Goal: Check status: Check status

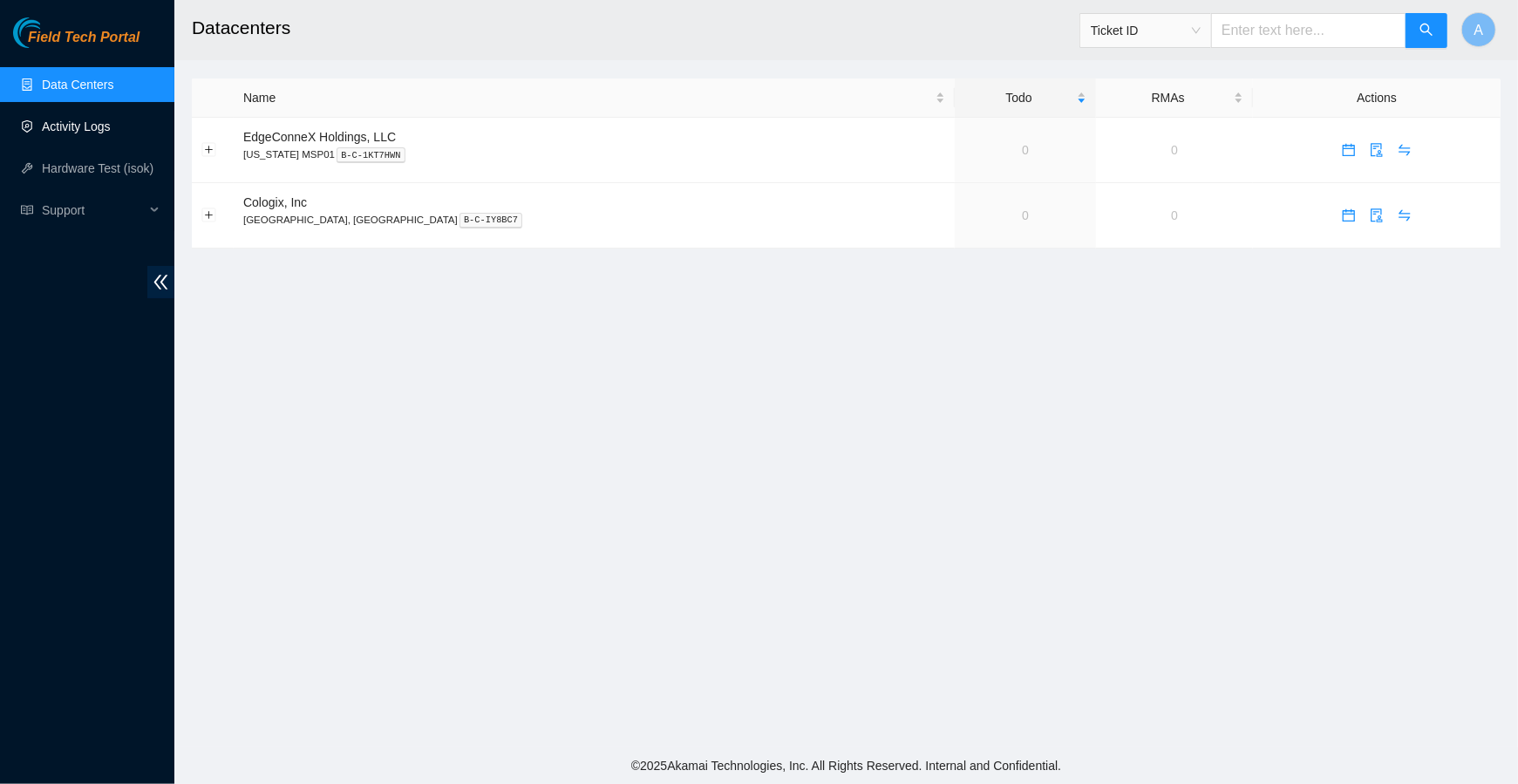
click at [89, 131] on link "Activity Logs" at bounding box center [76, 126] width 69 height 14
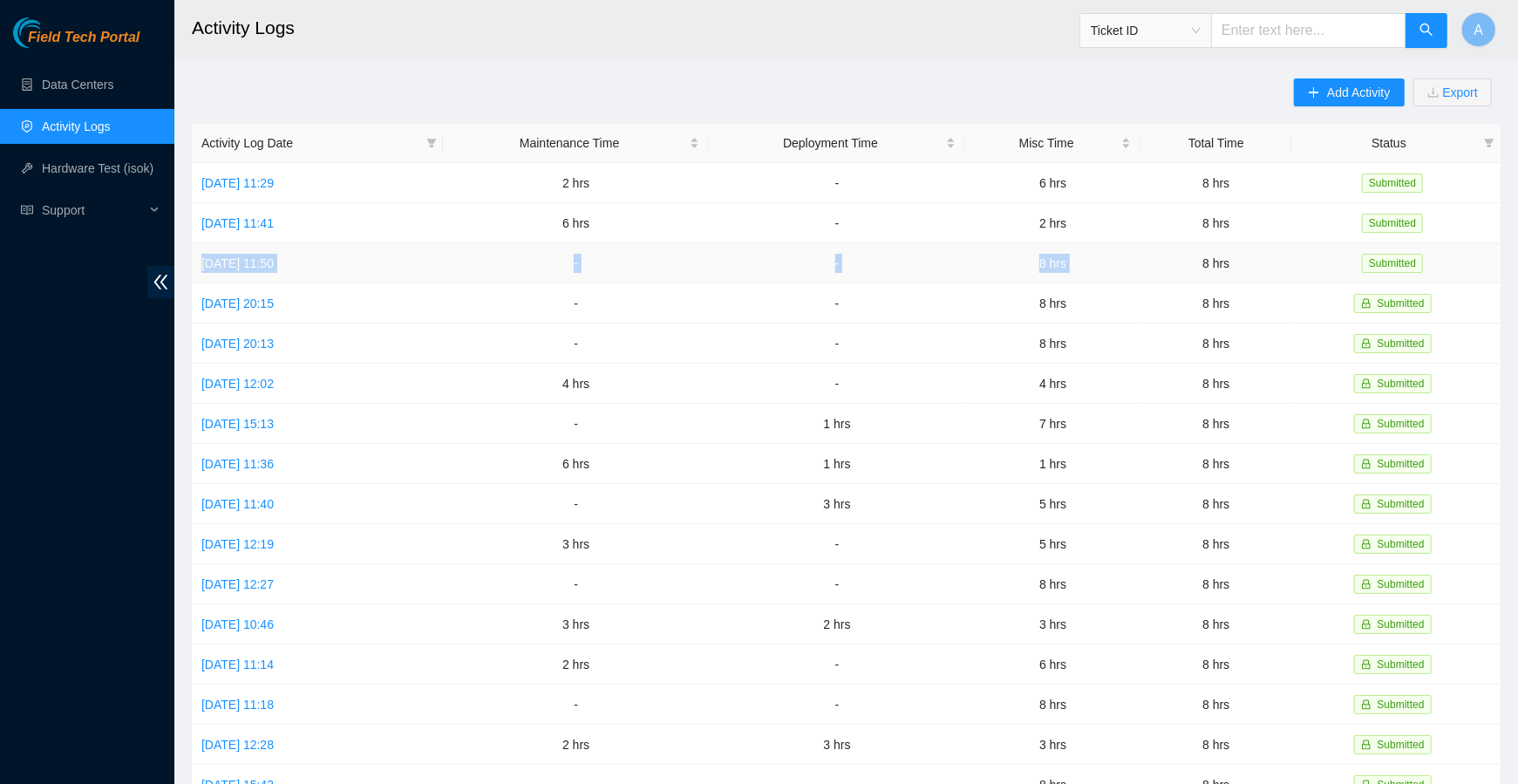
drag, startPoint x: 194, startPoint y: 261, endPoint x: 1175, endPoint y: 265, distance: 981.0
click at [1175, 265] on tr "Tue, 23 Sep 2025 11:50 - - 8 hrs 8 hrs Submitted" at bounding box center [846, 263] width 1309 height 40
click at [370, 259] on td "[DATE] 11:50" at bounding box center [317, 263] width 251 height 40
click at [274, 262] on link "[DATE] 11:50" at bounding box center [236, 263] width 72 height 14
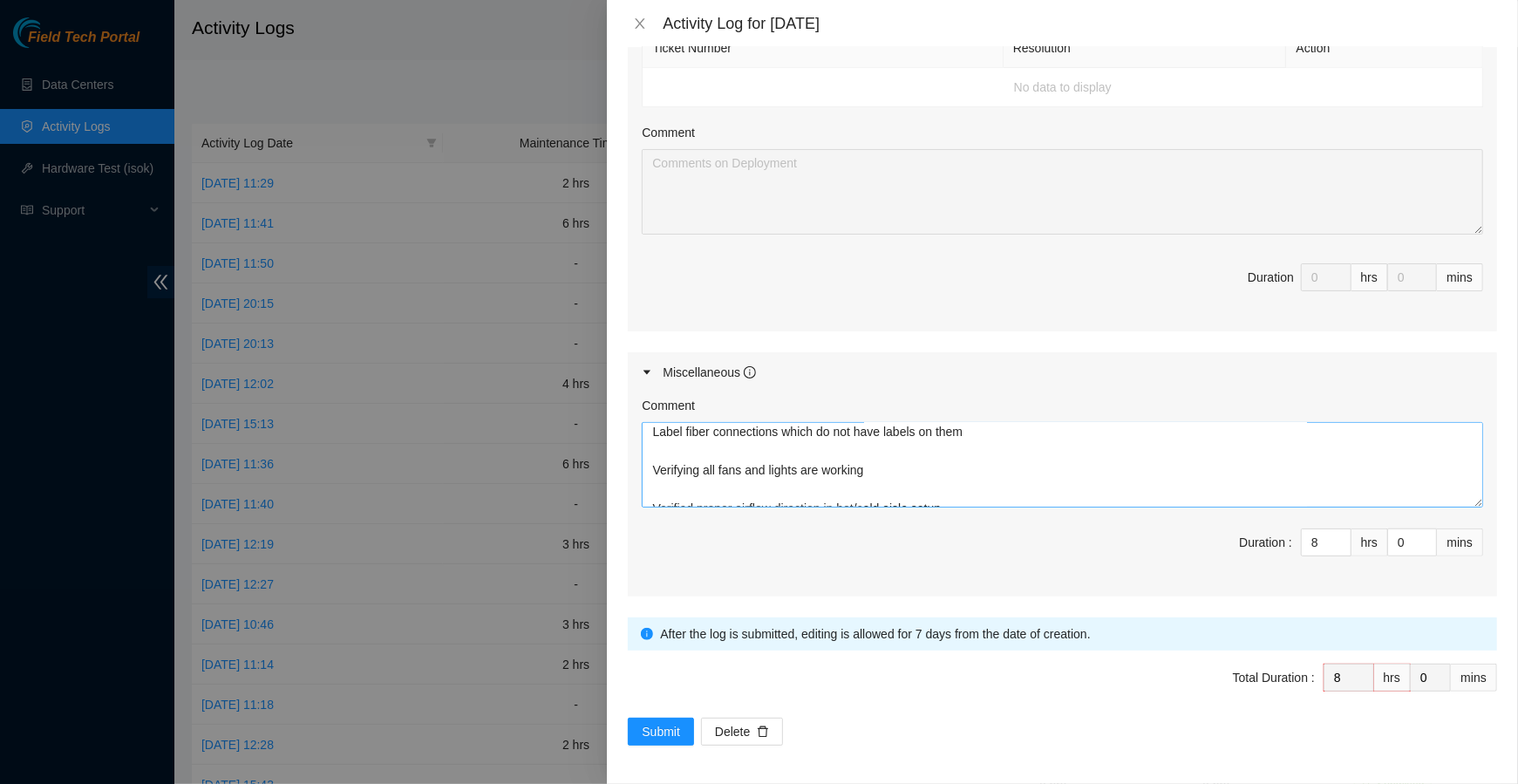
scroll to position [288, 0]
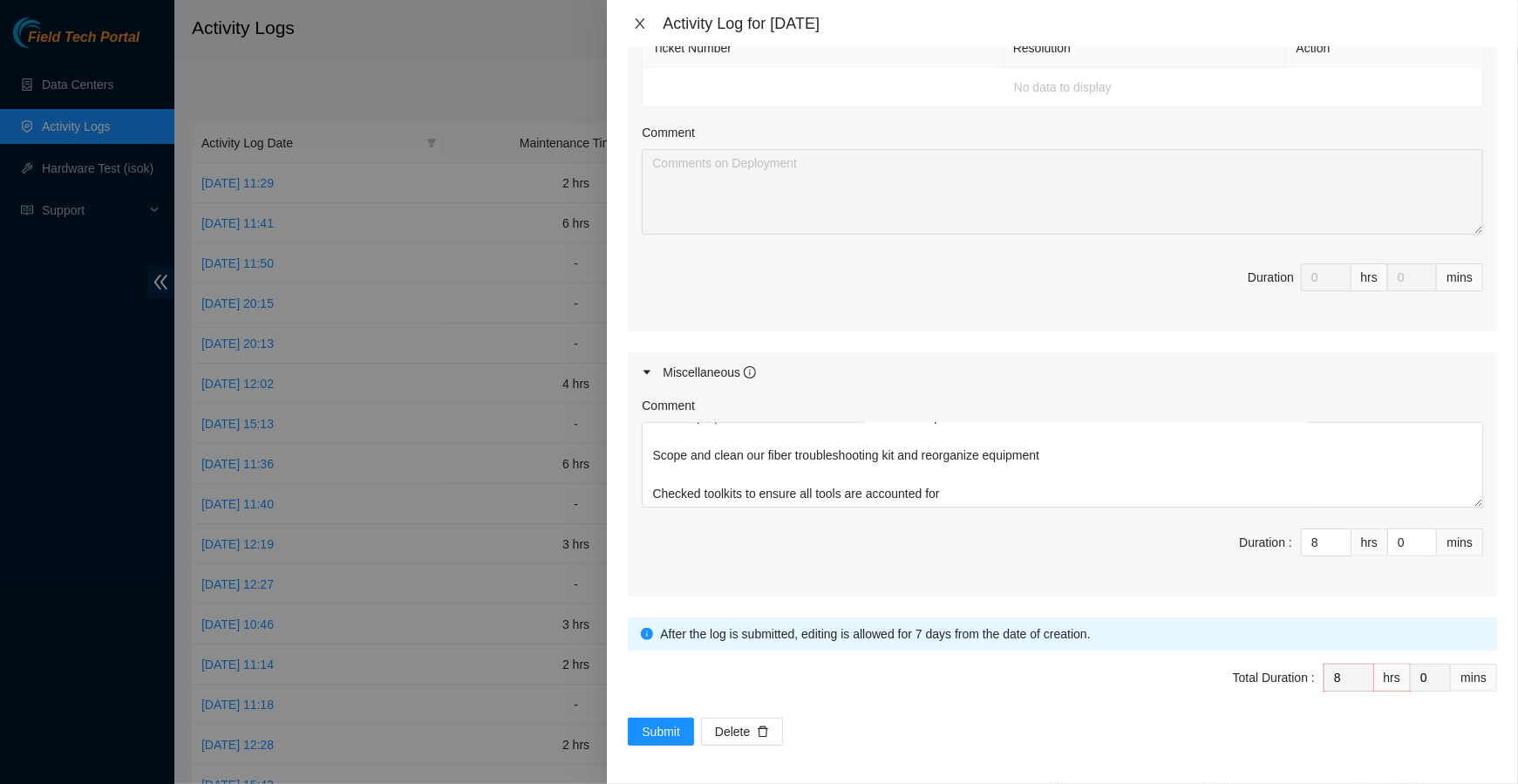
click at [642, 26] on icon "close" at bounding box center [640, 24] width 10 height 11
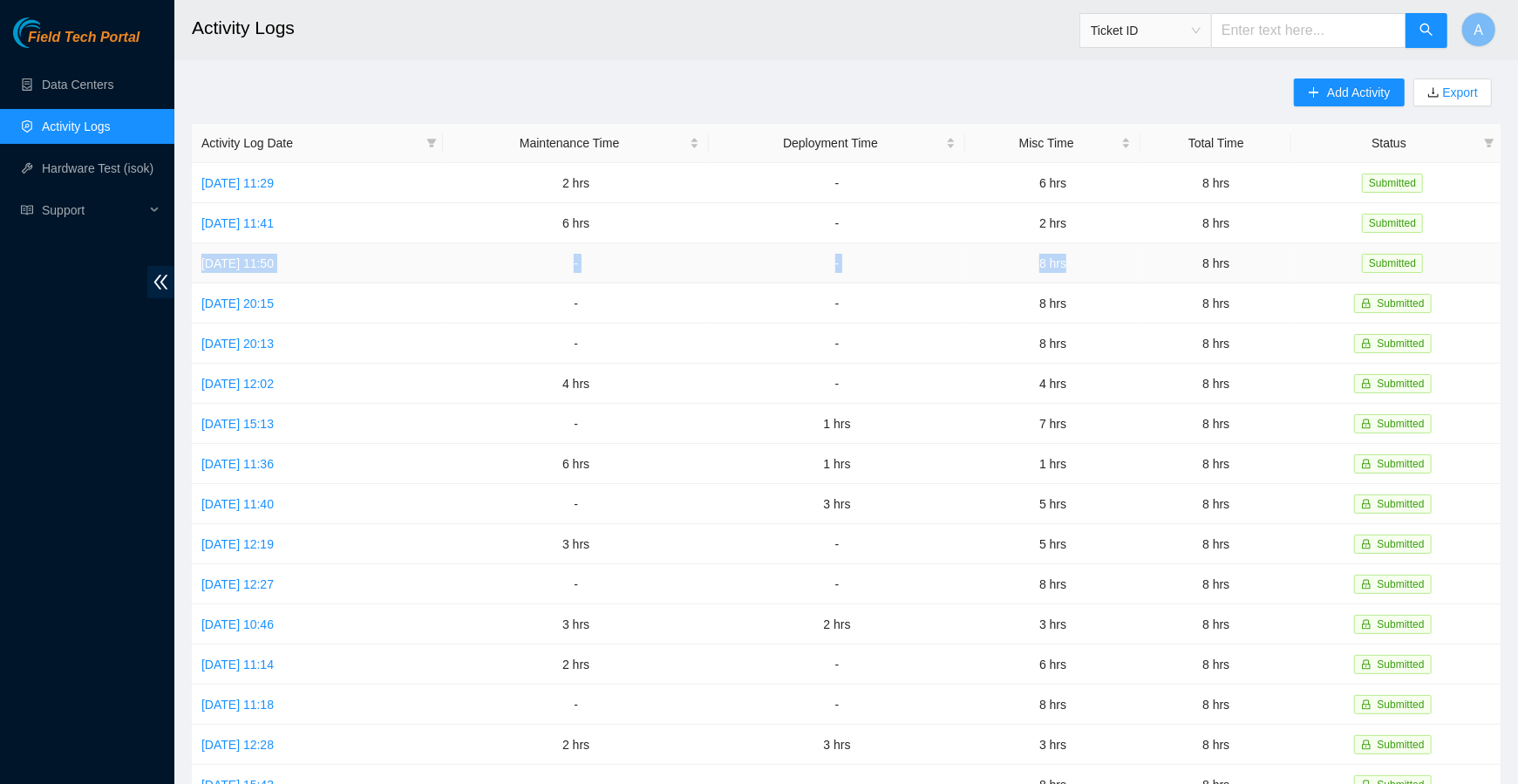
drag, startPoint x: 1121, startPoint y: 270, endPoint x: 200, endPoint y: 263, distance: 921.0
click at [200, 263] on tr "Tue, 23 Sep 2025 11:50 - - 8 hrs 8 hrs Submitted" at bounding box center [846, 263] width 1309 height 40
click at [443, 218] on td "[DATE] 11:41" at bounding box center [317, 223] width 251 height 40
click at [245, 222] on link "[DATE] 11:41" at bounding box center [236, 224] width 72 height 14
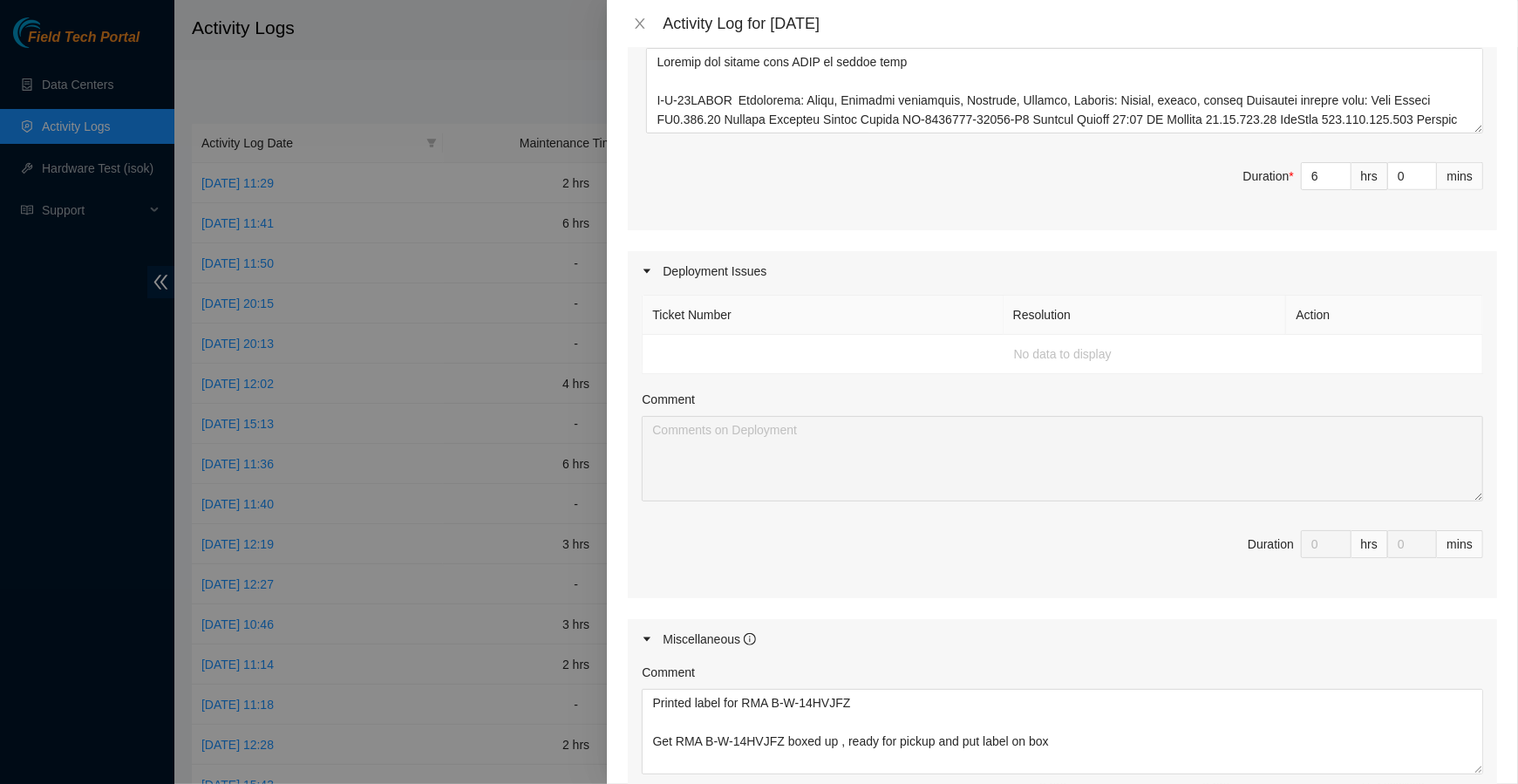
scroll to position [1143, 0]
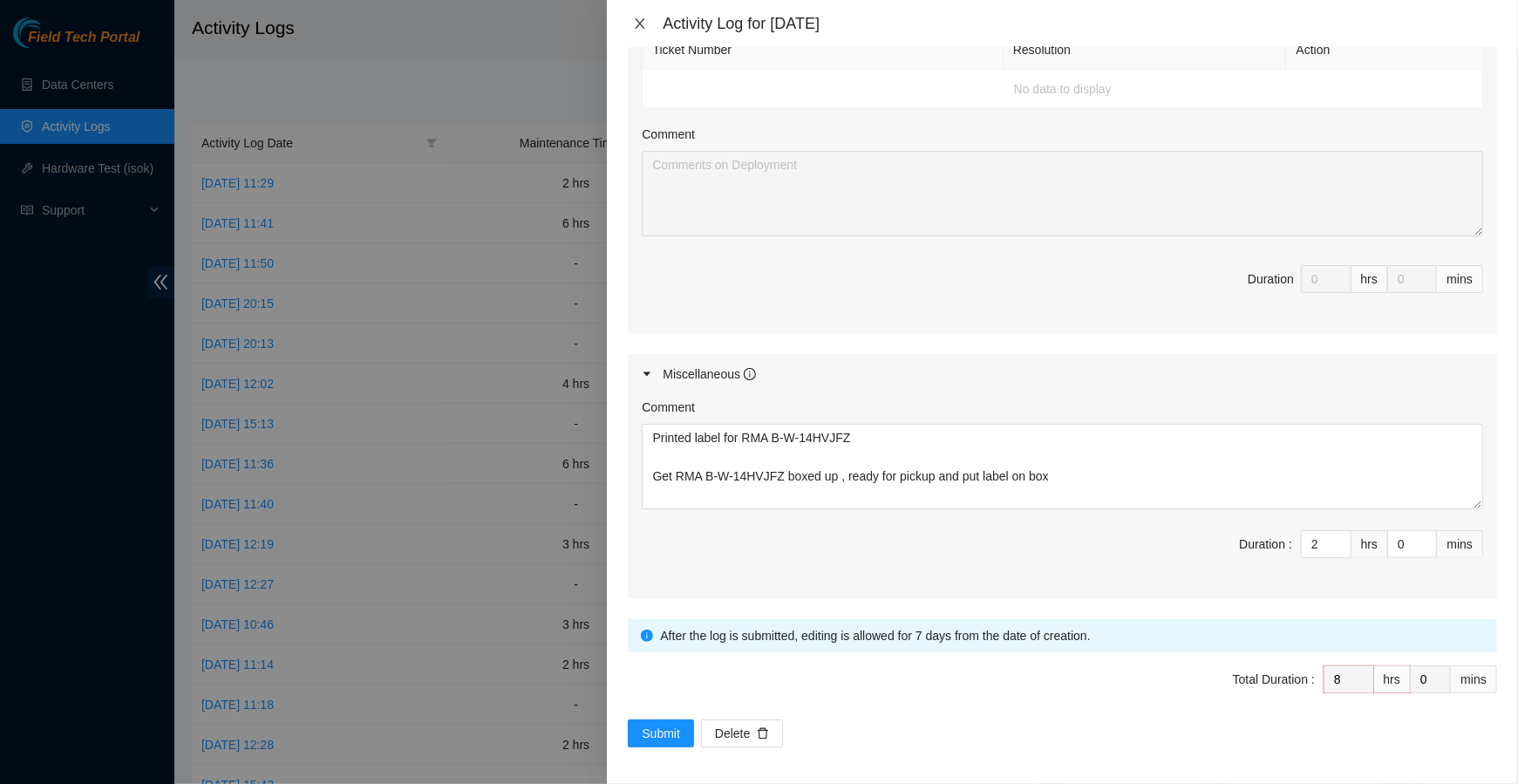
click at [642, 23] on icon "close" at bounding box center [640, 24] width 14 height 14
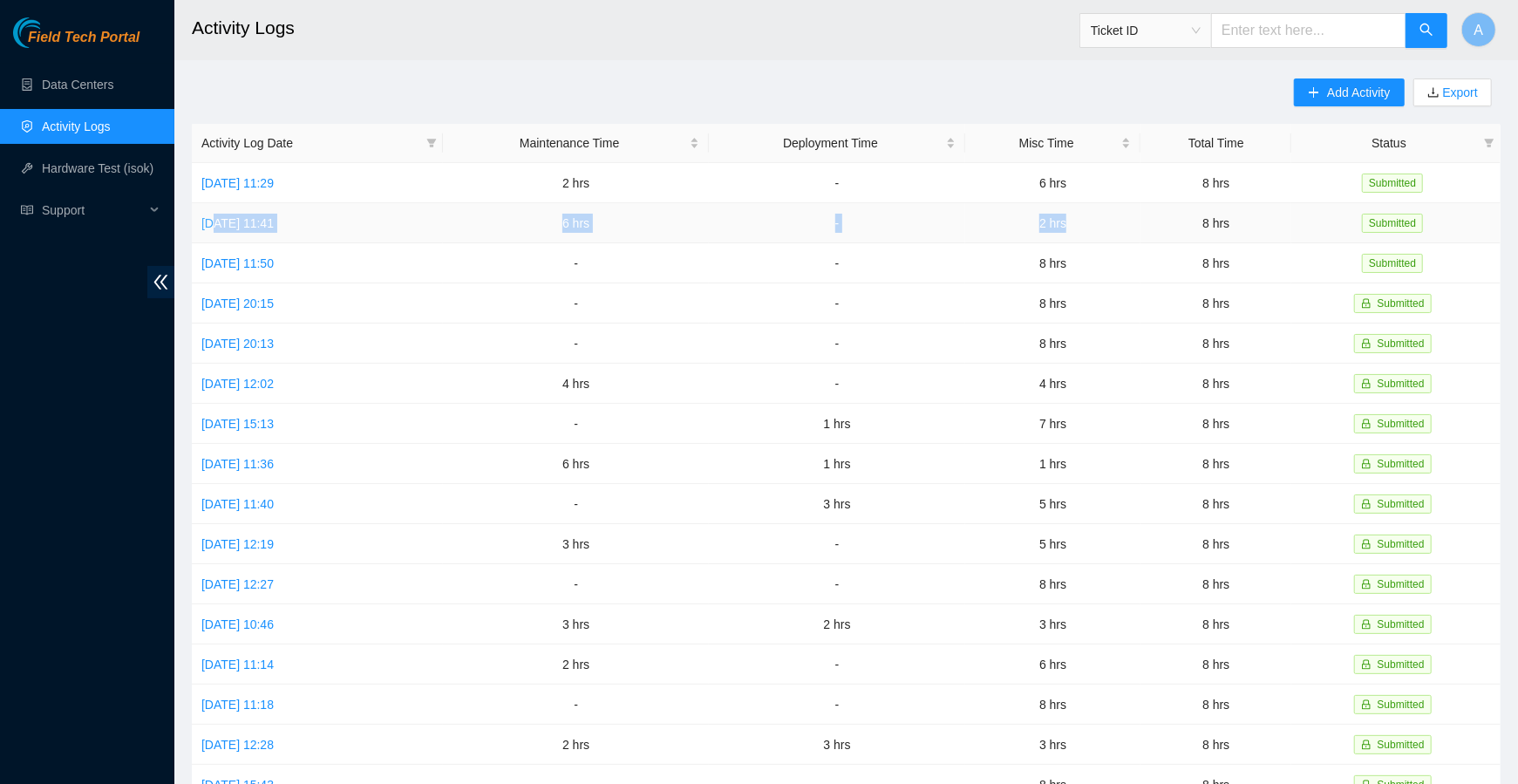
drag, startPoint x: 1109, startPoint y: 221, endPoint x: 217, endPoint y: 224, distance: 892.0
click at [217, 224] on tr "Wed, 24 Sep 2025 11:41 6 hrs - 2 hrs 8 hrs Submitted" at bounding box center [846, 223] width 1309 height 40
click at [756, 180] on td "-" at bounding box center [837, 183] width 256 height 40
drag, startPoint x: 1107, startPoint y: 177, endPoint x: 262, endPoint y: 187, distance: 845.1
click at [262, 187] on tr "Thu, 25 Sep 2025 11:29 2 hrs - 6 hrs 8 hrs Submitted" at bounding box center [846, 183] width 1309 height 40
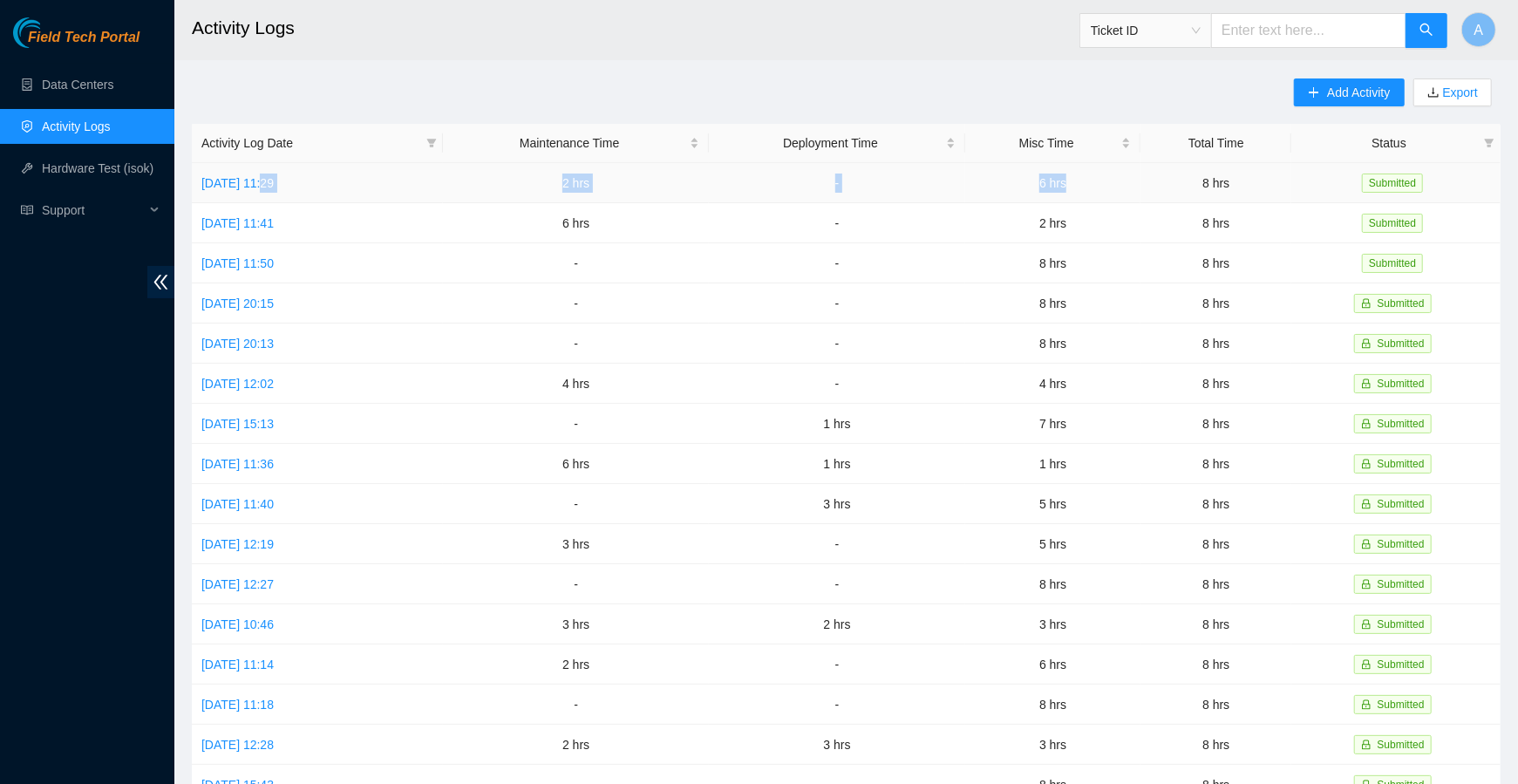
click at [1106, 178] on td "6 hrs" at bounding box center [1053, 183] width 175 height 40
